Goal: Task Accomplishment & Management: Manage account settings

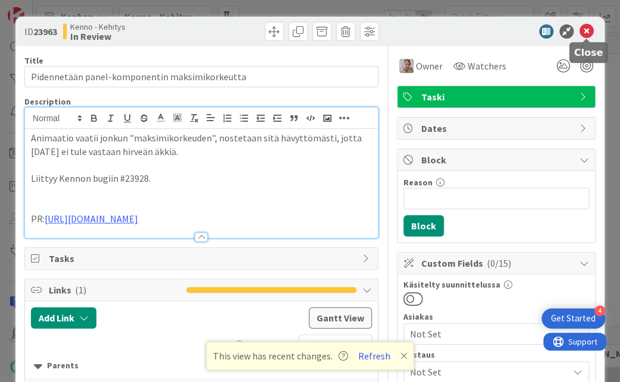
click at [587, 29] on icon at bounding box center [586, 31] width 14 height 14
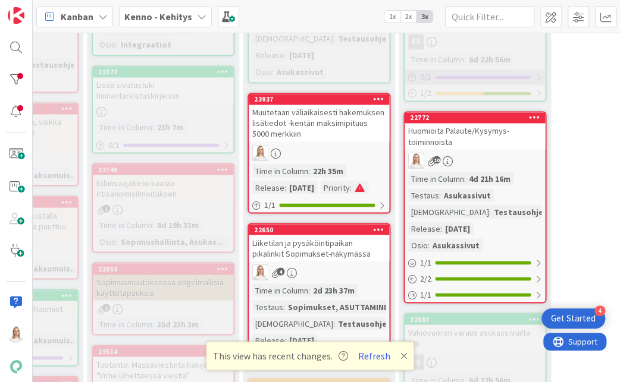
scroll to position [664, 297]
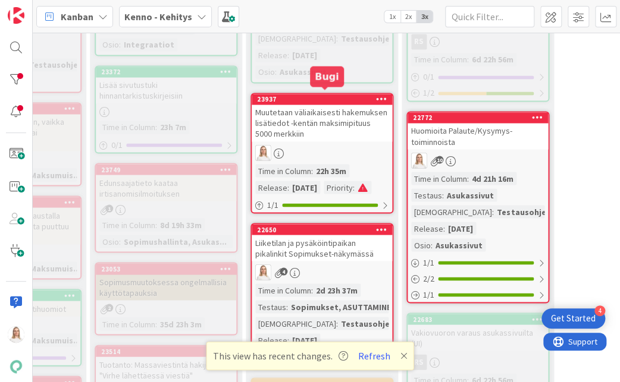
click at [335, 95] on div "23937" at bounding box center [324, 99] width 135 height 8
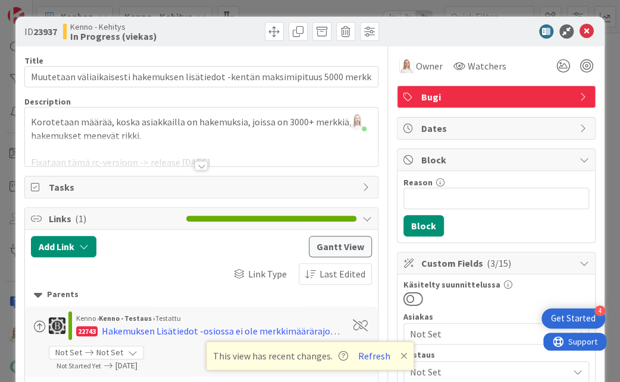
click at [197, 162] on div at bounding box center [200, 166] width 13 height 10
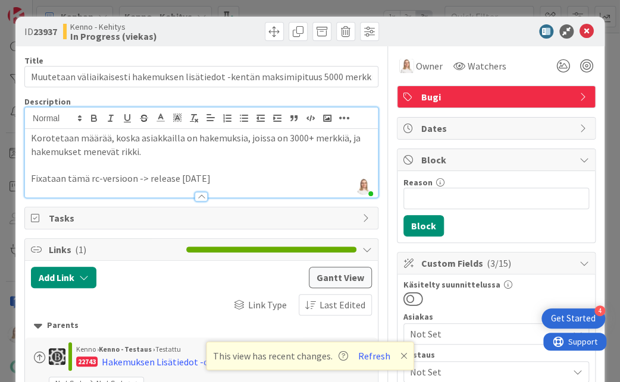
click at [32, 140] on p "Korotetaan määrää, koska asiakkailla on hakemuksia, joissa on 3000+ merkkiä, ja…" at bounding box center [201, 144] width 341 height 27
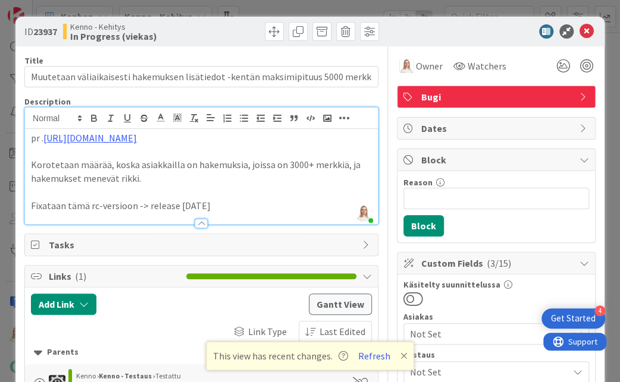
click at [42, 140] on p "pr . [URL][DOMAIN_NAME]" at bounding box center [201, 138] width 341 height 14
click at [266, 145] on p at bounding box center [201, 152] width 341 height 14
click at [586, 34] on icon at bounding box center [586, 31] width 14 height 14
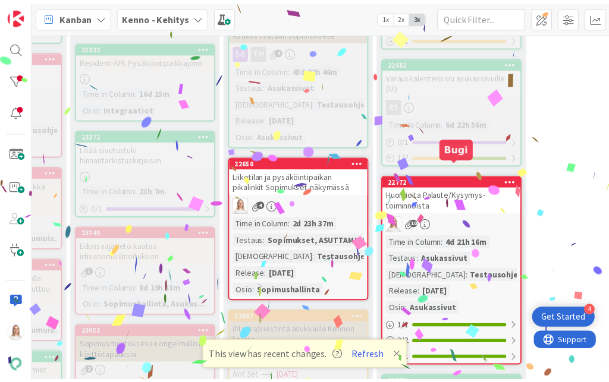
scroll to position [600, 315]
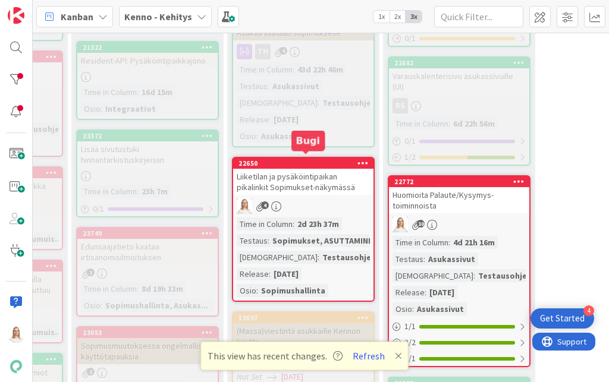
click at [309, 159] on div "22650" at bounding box center [305, 163] width 135 height 8
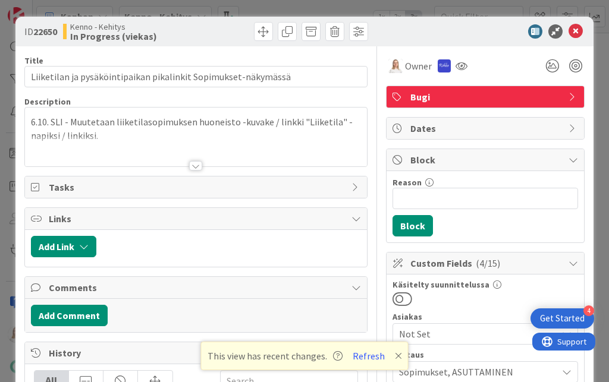
click at [197, 164] on div at bounding box center [195, 166] width 13 height 10
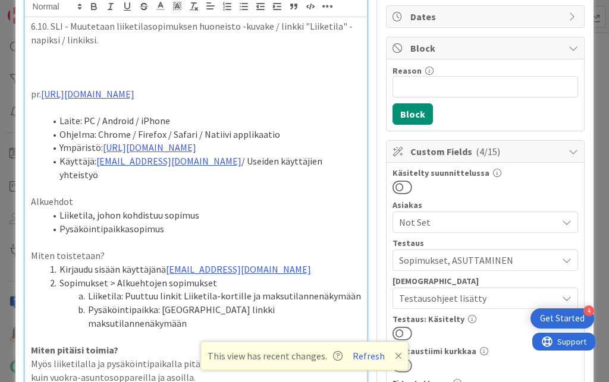
scroll to position [112, 0]
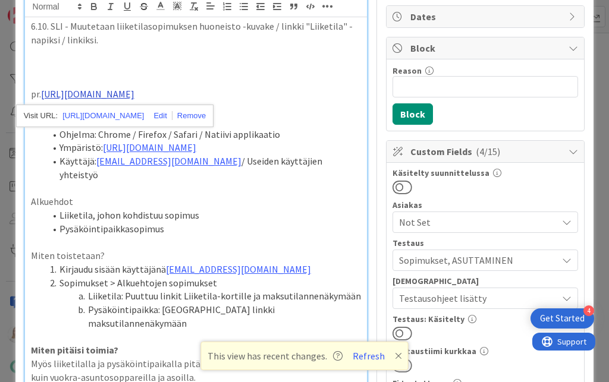
click at [134, 93] on link "[URL][DOMAIN_NAME]" at bounding box center [87, 94] width 93 height 12
click at [144, 114] on link "[URL][DOMAIN_NAME]" at bounding box center [102, 115] width 81 height 15
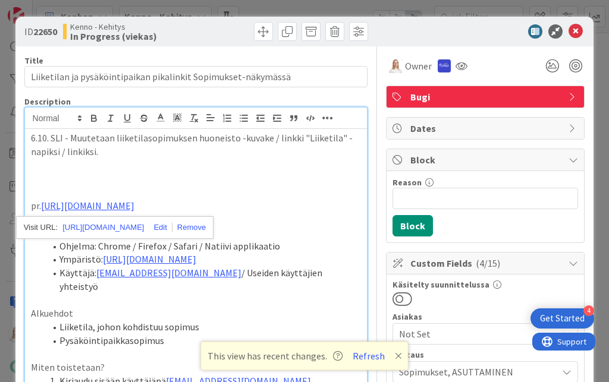
scroll to position [0, 0]
click at [276, 158] on p at bounding box center [196, 165] width 331 height 14
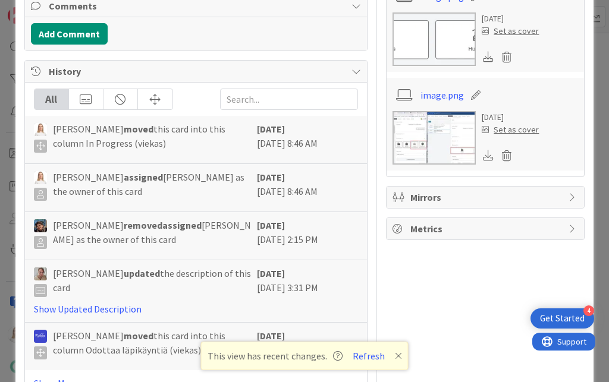
scroll to position [1105, 0]
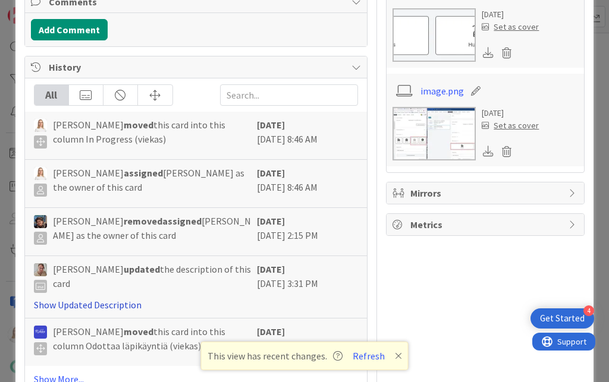
click at [105, 299] on link "Show Updated Description" at bounding box center [88, 305] width 108 height 12
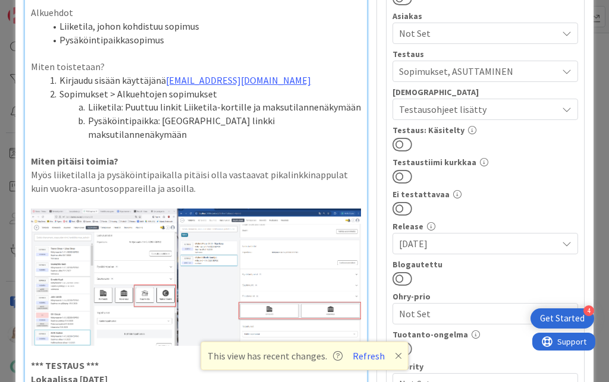
scroll to position [430, 0]
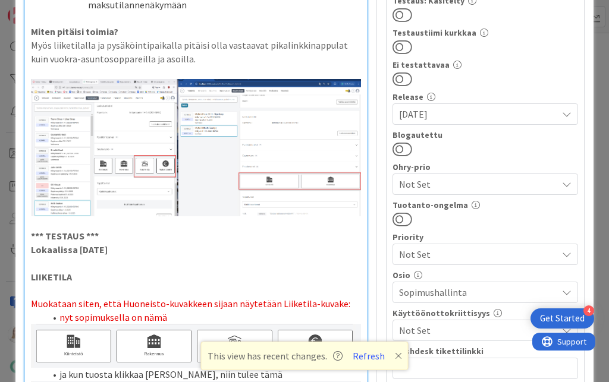
click at [138, 130] on img at bounding box center [196, 147] width 331 height 137
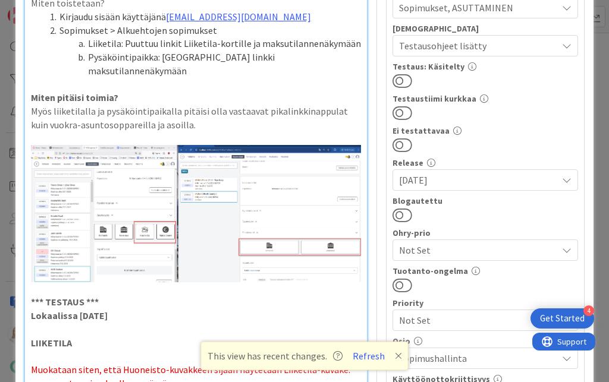
scroll to position [357, 0]
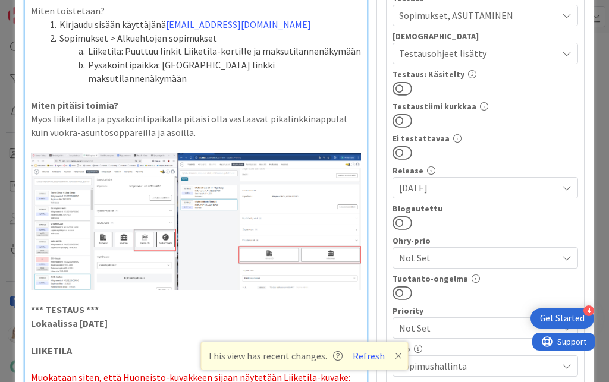
click at [175, 199] on img at bounding box center [196, 221] width 331 height 137
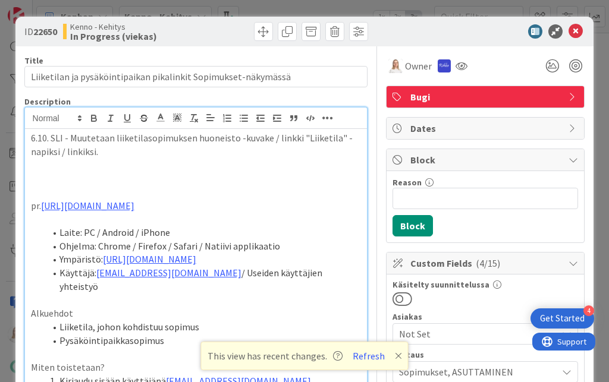
scroll to position [0, 0]
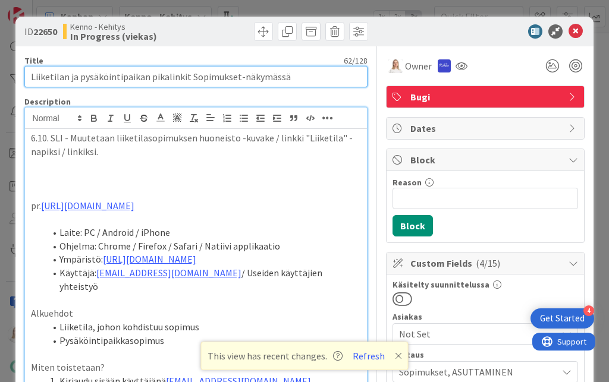
drag, startPoint x: 32, startPoint y: 76, endPoint x: 290, endPoint y: 74, distance: 258.7
click at [290, 74] on input "Liiketilan ja pysäköintipaikan pikalinkit Sopimukset-näkymässä" at bounding box center [196, 76] width 344 height 21
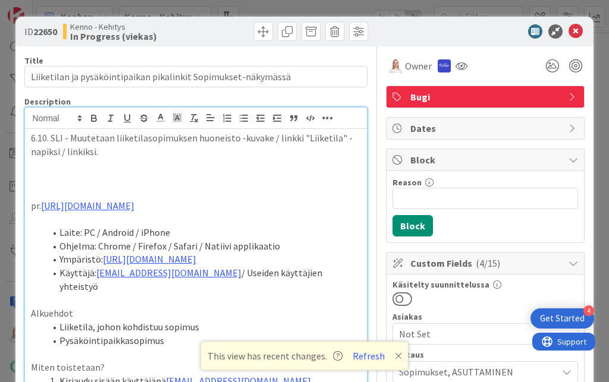
click at [120, 152] on p "6.10. SLI - Muutetaan liiketilasopimuksen huoneisto -kuvake / linkki "Liiketila…" at bounding box center [196, 144] width 331 height 27
click at [161, 118] on icon at bounding box center [160, 117] width 11 height 11
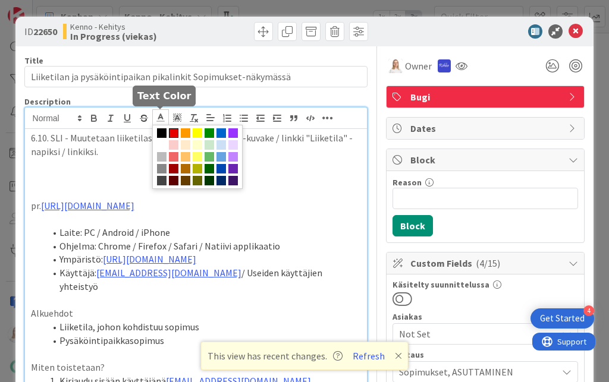
click at [175, 129] on span at bounding box center [174, 133] width 10 height 10
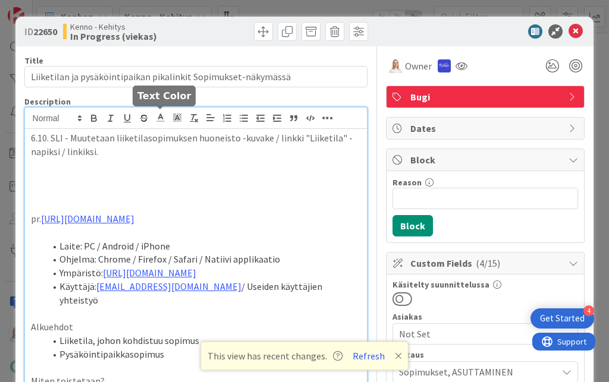
click at [159, 118] on icon at bounding box center [160, 117] width 11 height 11
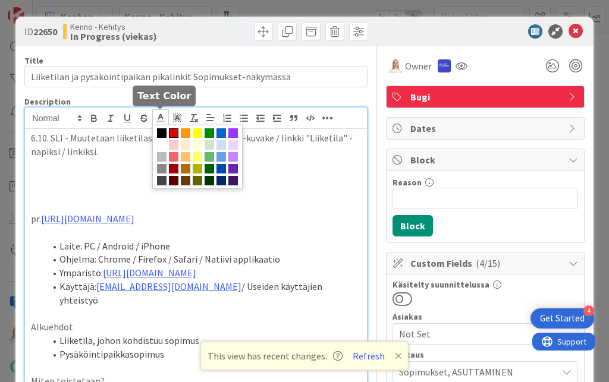
click at [170, 133] on span at bounding box center [174, 133] width 10 height 10
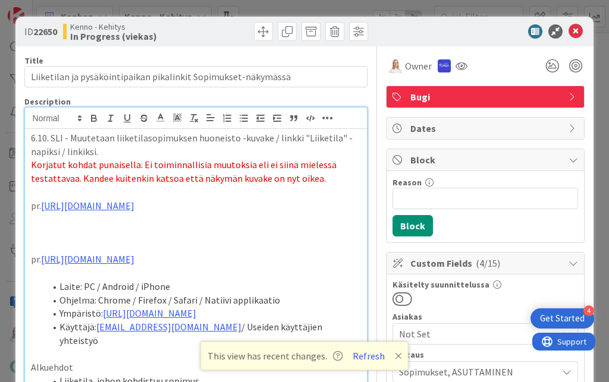
click at [39, 205] on p "pr. [URL][DOMAIN_NAME]" at bounding box center [196, 206] width 331 height 14
click at [578, 28] on icon at bounding box center [575, 31] width 14 height 14
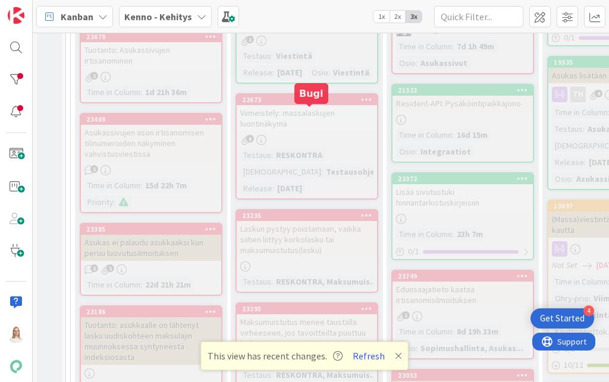
scroll to position [558, 0]
click at [300, 103] on div "22673" at bounding box center [309, 99] width 135 height 8
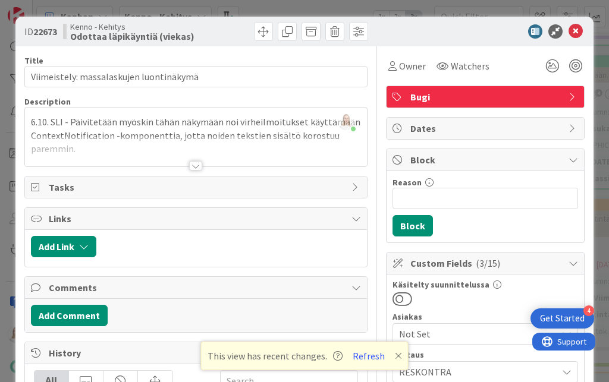
click at [200, 164] on div at bounding box center [195, 166] width 13 height 10
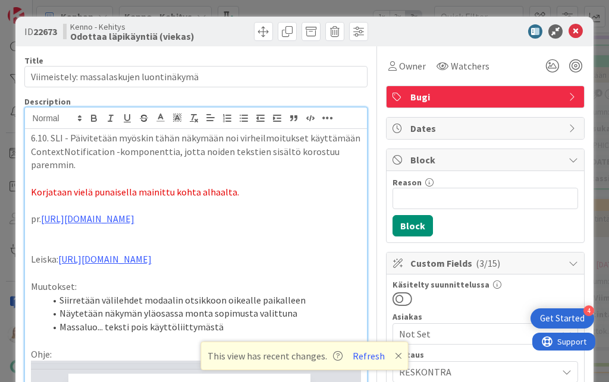
click at [107, 166] on p "6.10. SLI - Päivitetään myöskin tähän näkymään noi virheilmoitukset käyttämään …" at bounding box center [196, 151] width 331 height 40
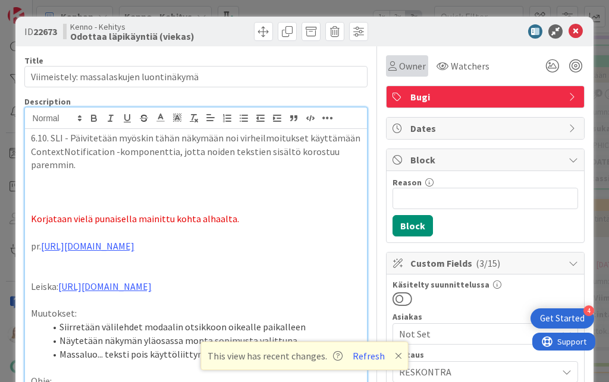
click at [411, 70] on span "Owner" at bounding box center [412, 66] width 27 height 14
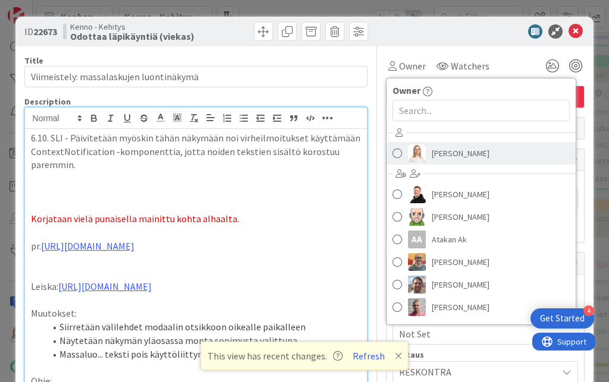
click at [448, 155] on span "[PERSON_NAME]" at bounding box center [461, 153] width 58 height 18
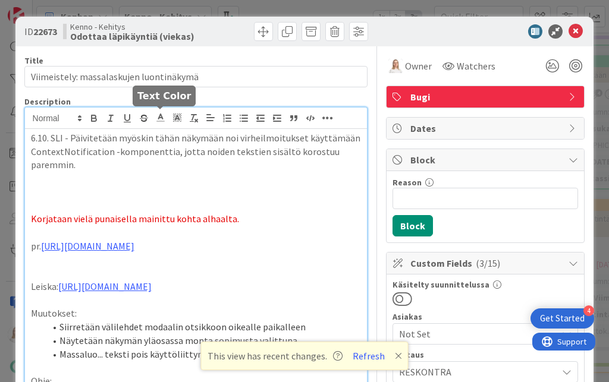
click at [161, 119] on icon at bounding box center [160, 117] width 11 height 11
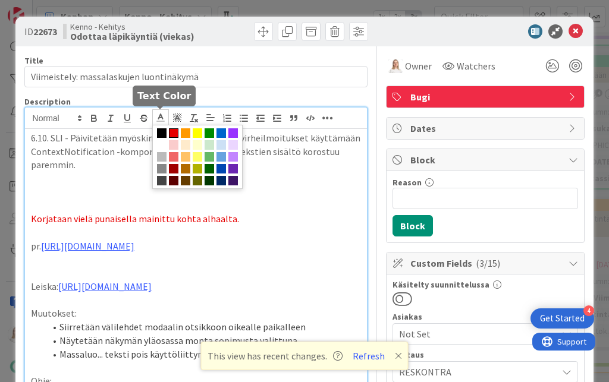
click at [176, 131] on span at bounding box center [174, 133] width 10 height 10
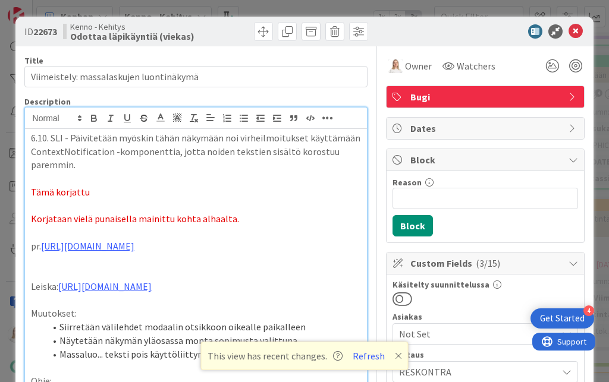
drag, startPoint x: 31, startPoint y: 190, endPoint x: 90, endPoint y: 190, distance: 58.9
click at [90, 190] on p "Tämä korjattu" at bounding box center [196, 193] width 331 height 14
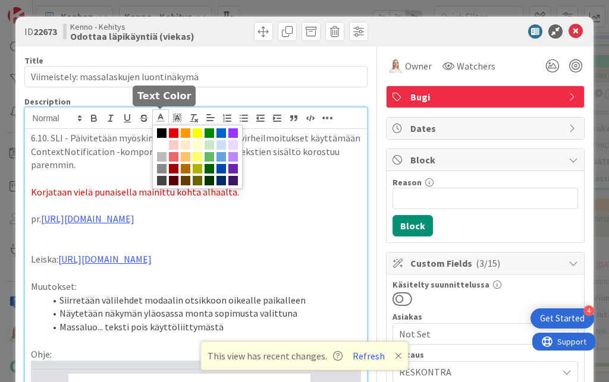
click at [162, 118] on polyline at bounding box center [160, 116] width 4 height 5
click at [175, 133] on span at bounding box center [174, 133] width 10 height 10
click at [160, 118] on line at bounding box center [160, 118] width 3 height 0
click at [217, 132] on span at bounding box center [221, 133] width 10 height 10
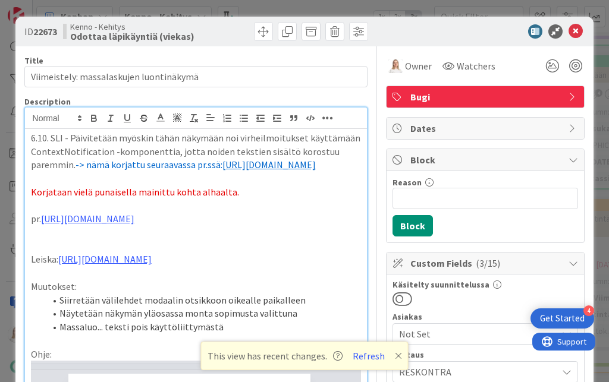
click at [278, 199] on p "Korjataan vielä punaisella mainittu kohta alhaalta." at bounding box center [196, 193] width 331 height 14
click at [310, 34] on span at bounding box center [310, 31] width 19 height 19
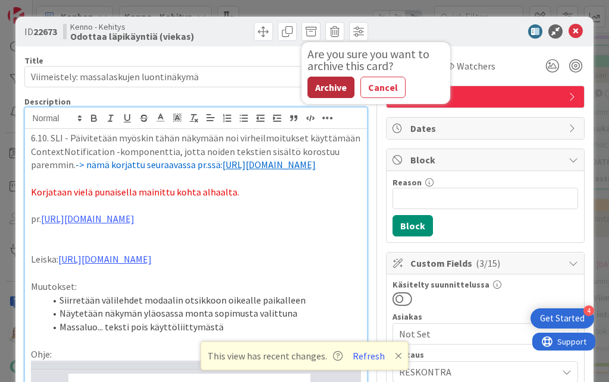
click at [328, 88] on button "Archive" at bounding box center [330, 87] width 47 height 21
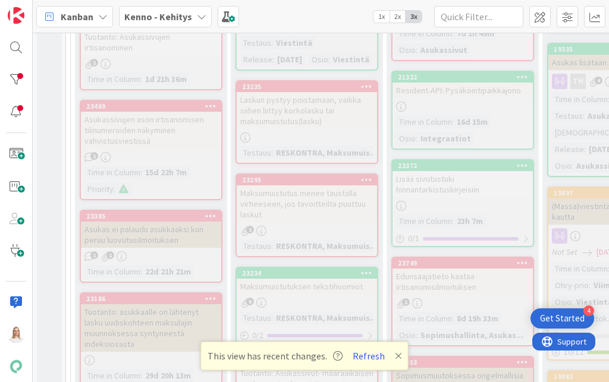
scroll to position [571, 0]
click at [297, 184] on div "23295" at bounding box center [307, 179] width 140 height 11
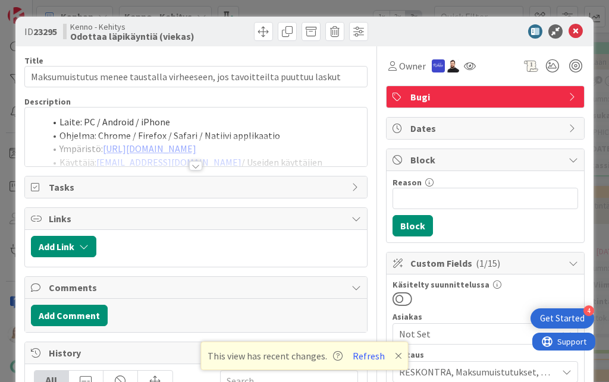
click at [199, 164] on div at bounding box center [195, 166] width 13 height 10
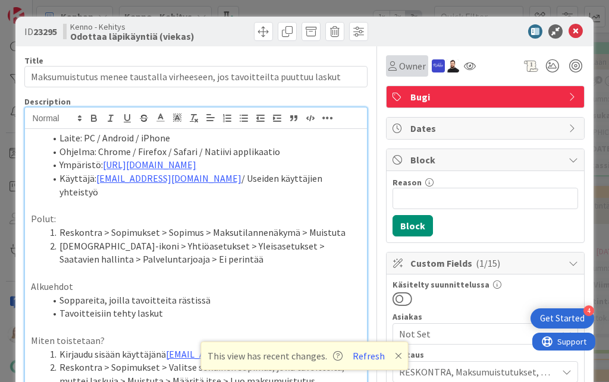
click at [418, 65] on span "Owner" at bounding box center [412, 66] width 27 height 14
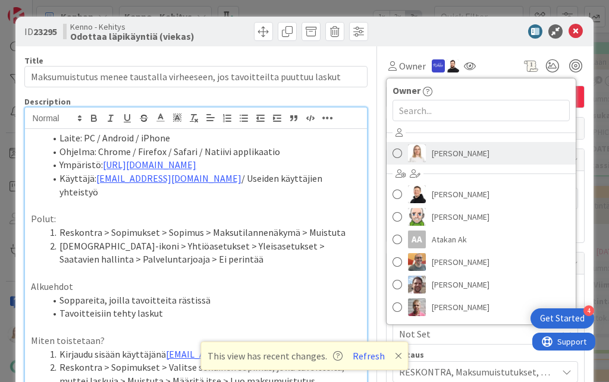
click at [439, 147] on span "[PERSON_NAME]" at bounding box center [461, 153] width 58 height 18
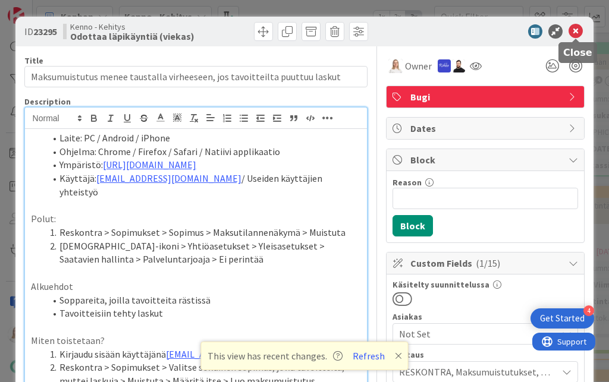
click at [577, 34] on icon at bounding box center [575, 31] width 14 height 14
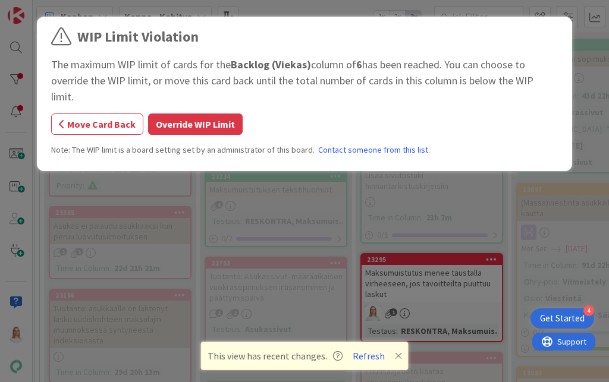
scroll to position [574, 31]
click at [119, 114] on button "Move Card Back" at bounding box center [97, 124] width 92 height 21
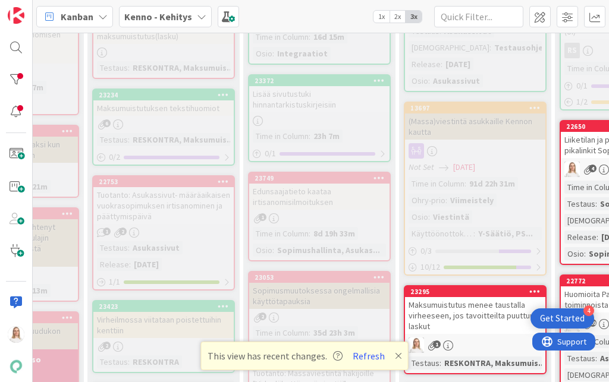
scroll to position [667, 154]
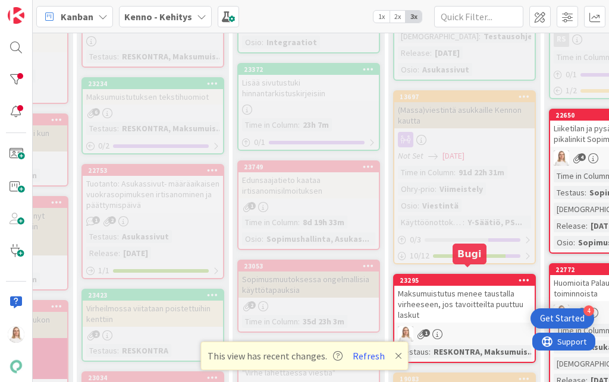
click at [457, 276] on div "23295" at bounding box center [467, 280] width 135 height 8
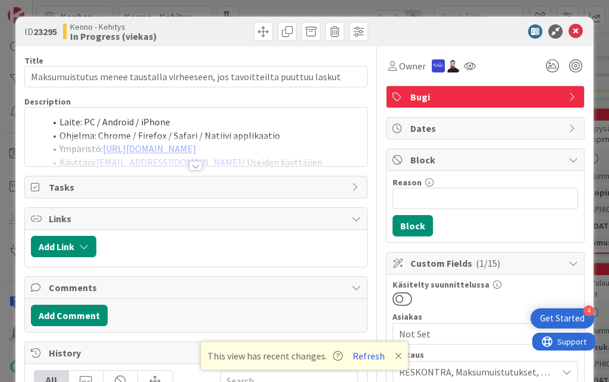
drag, startPoint x: 36, startPoint y: 33, endPoint x: 59, endPoint y: 33, distance: 23.8
click at [59, 33] on div "ID 23295 Kenno - Kehitys In Progress (viekas)" at bounding box center [108, 31] width 169 height 19
copy span "23295"
click at [197, 163] on div at bounding box center [195, 166] width 13 height 10
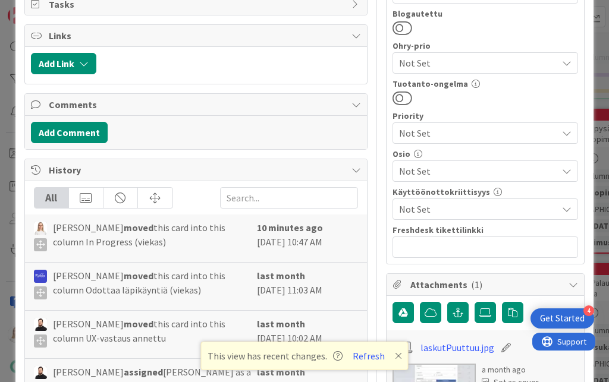
scroll to position [665, 0]
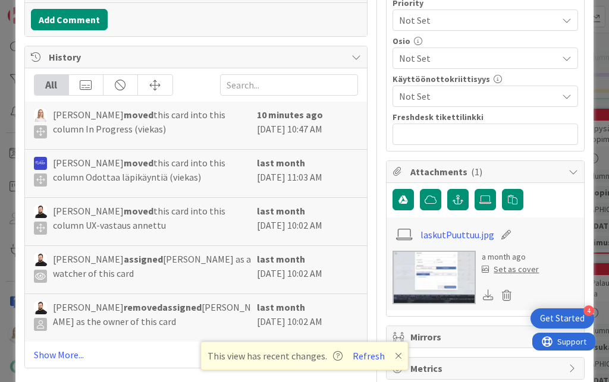
click at [439, 257] on img at bounding box center [433, 278] width 83 height 54
